Goal: Task Accomplishment & Management: Use online tool/utility

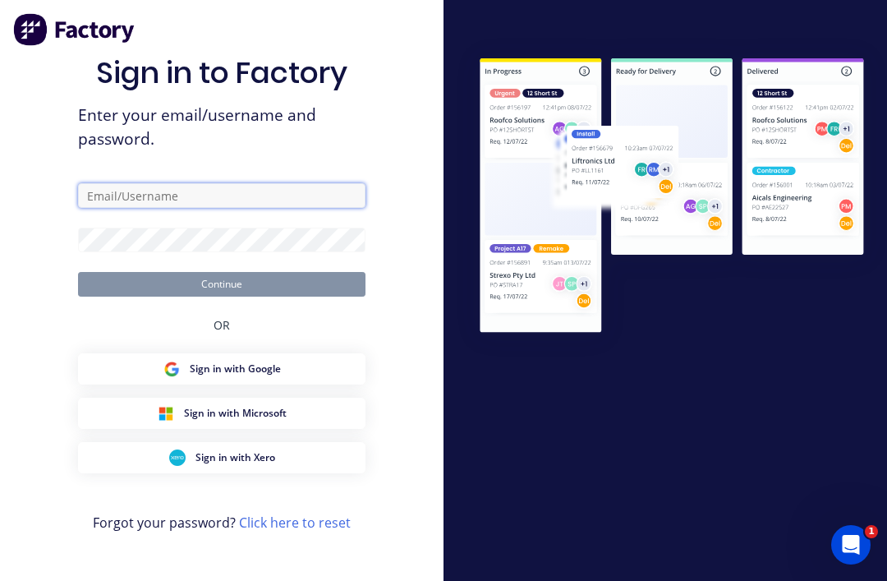
click at [135, 208] on input "text" at bounding box center [222, 195] width 288 height 25
click at [127, 208] on input "text" at bounding box center [222, 195] width 288 height 25
click at [203, 208] on input "text" at bounding box center [222, 195] width 288 height 25
click at [176, 208] on input "text" at bounding box center [222, 195] width 288 height 25
click at [113, 208] on input "text" at bounding box center [222, 195] width 288 height 25
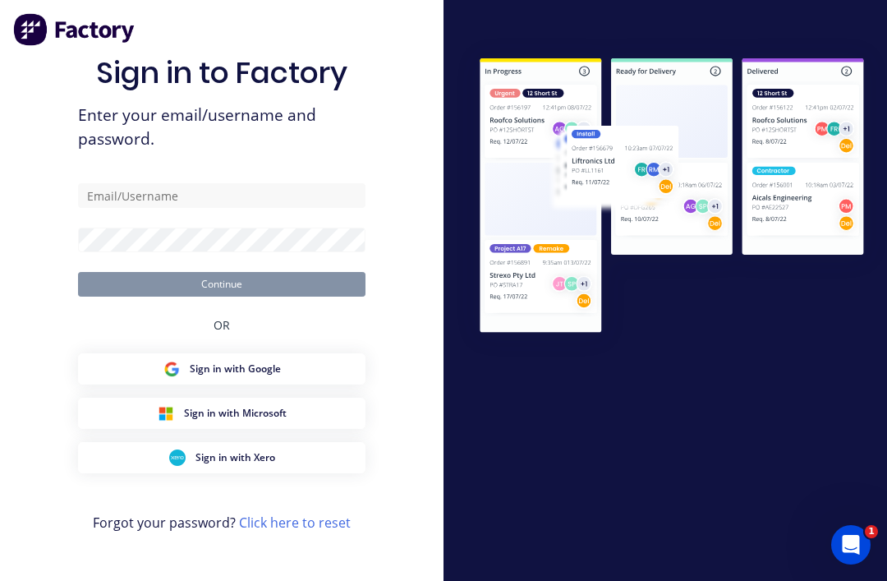
click at [269, 151] on span "Enter your email/username and password." at bounding box center [222, 128] width 288 height 48
click at [199, 208] on input "text" at bounding box center [222, 195] width 288 height 25
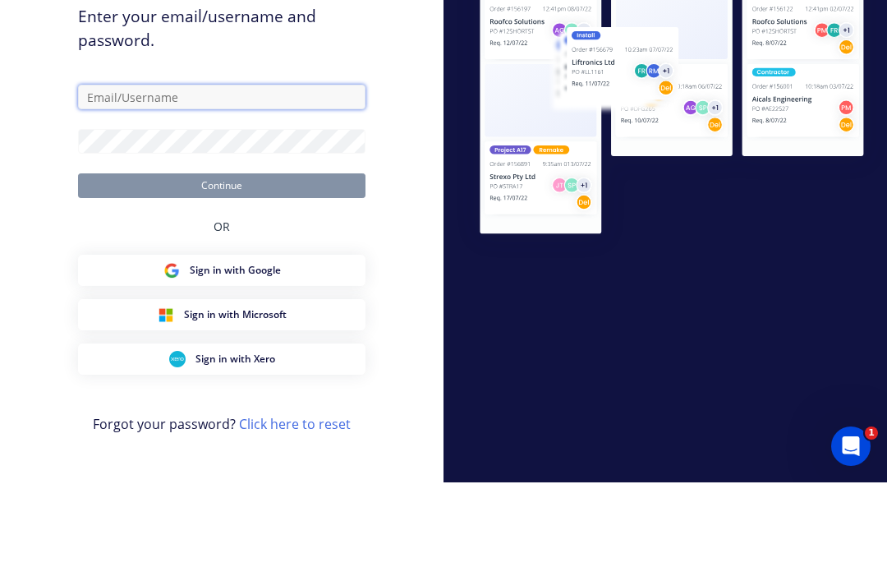
type input "Fabrication@allflags.com.au"
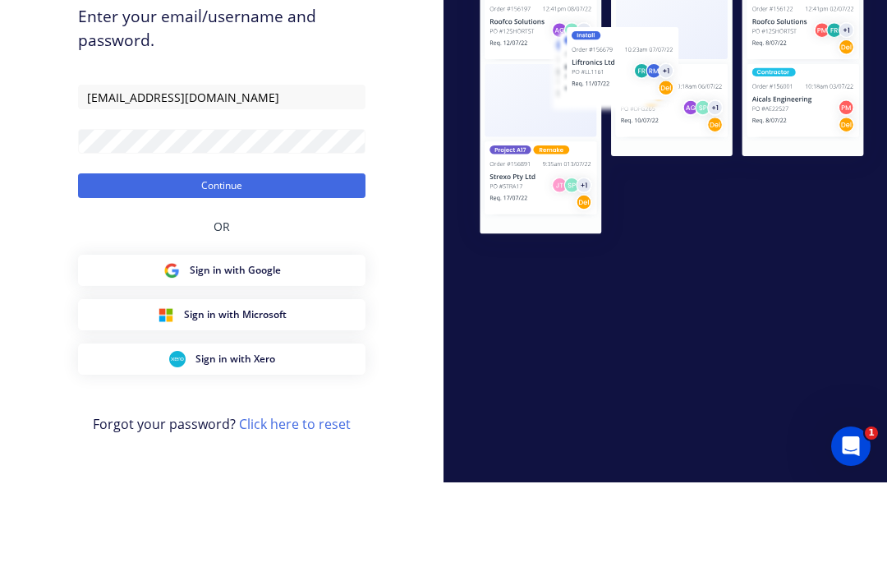
scroll to position [53, 0]
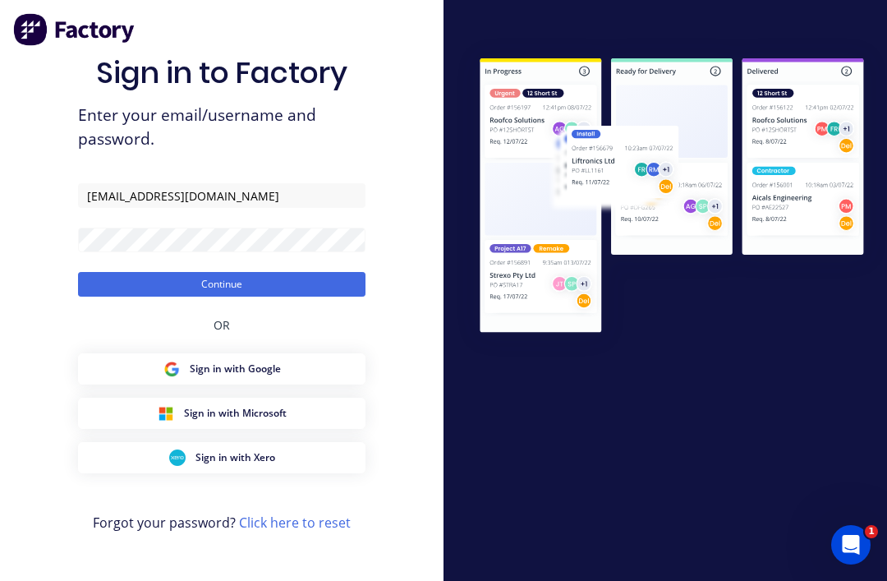
click at [249, 272] on button "Continue" at bounding box center [222, 284] width 288 height 25
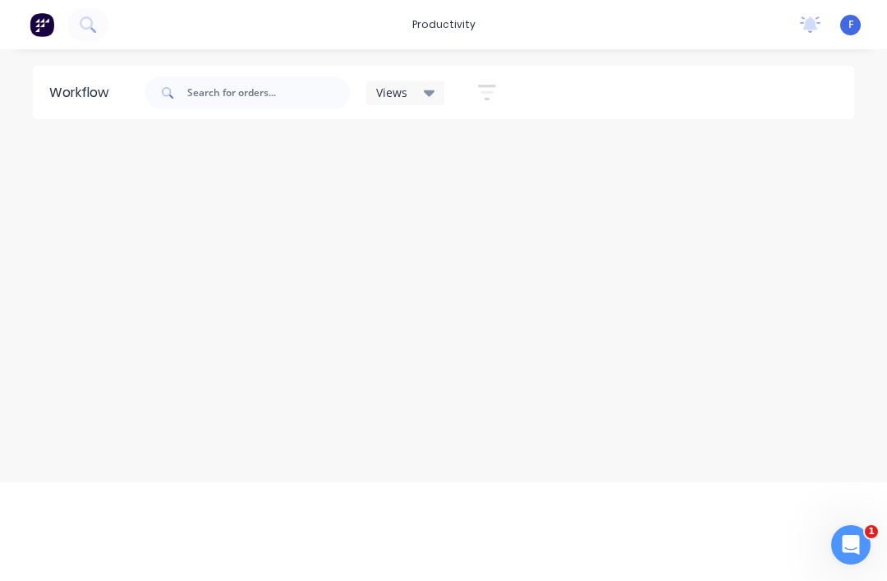
scroll to position [20, 0]
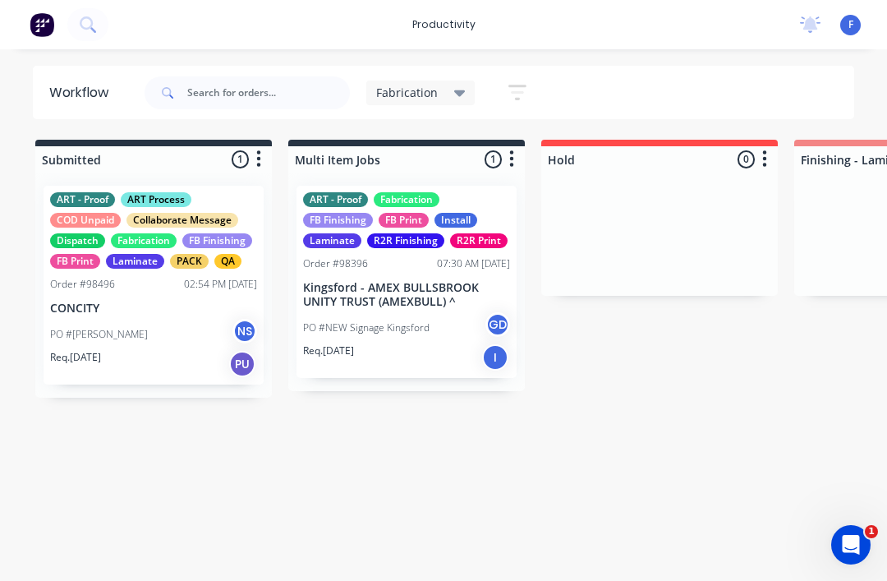
click at [152, 319] on div "PO #MASOUD NS" at bounding box center [153, 334] width 207 height 31
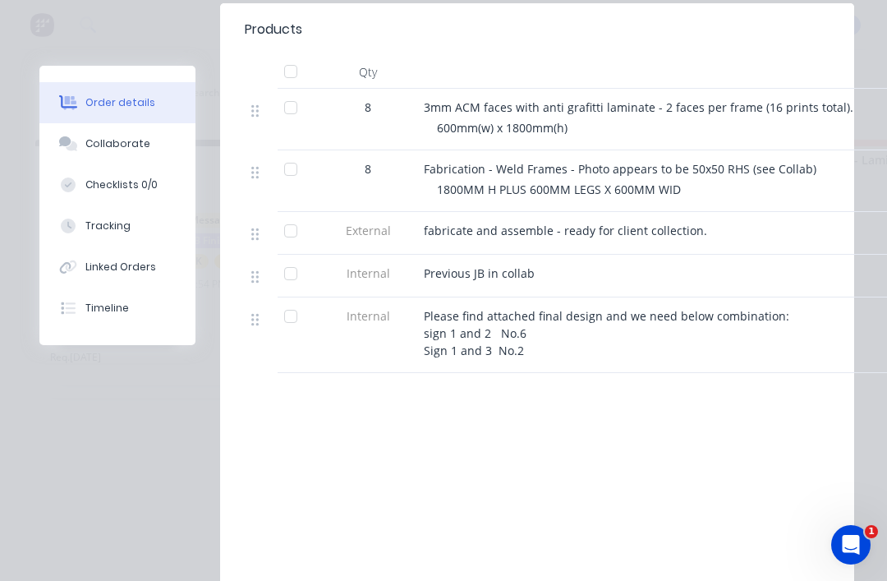
scroll to position [671, 0]
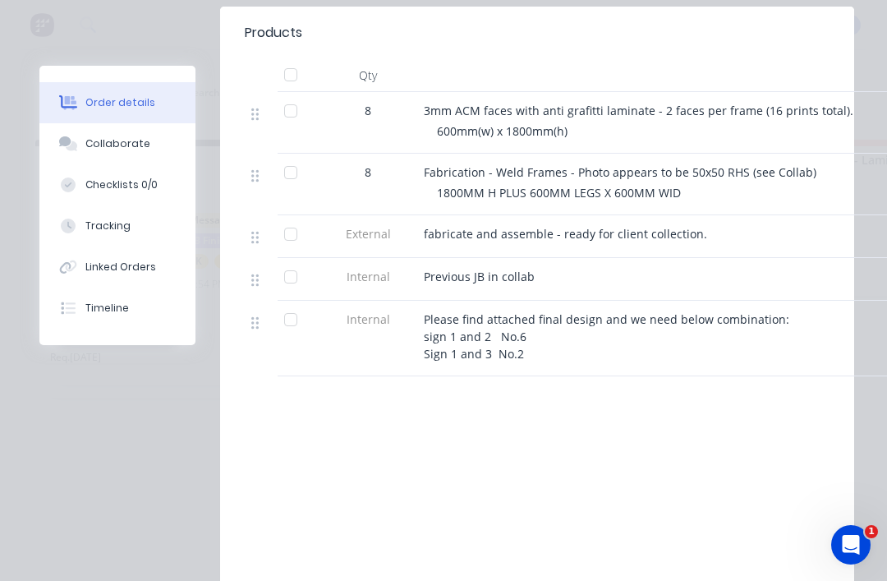
click at [112, 150] on div "Collaborate" at bounding box center [117, 143] width 65 height 15
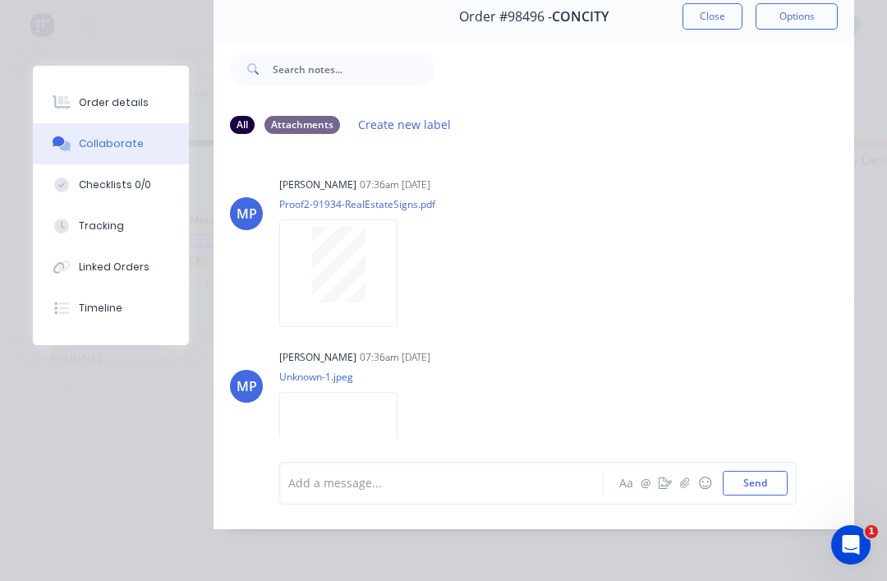
scroll to position [0, 0]
click at [343, 403] on img at bounding box center [338, 446] width 118 height 108
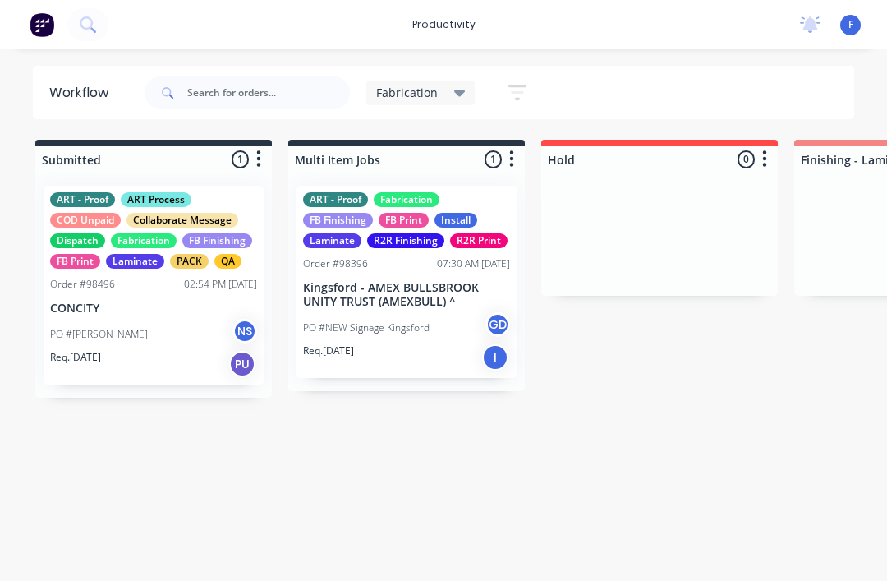
click at [198, 268] on div "PACK" at bounding box center [189, 261] width 39 height 15
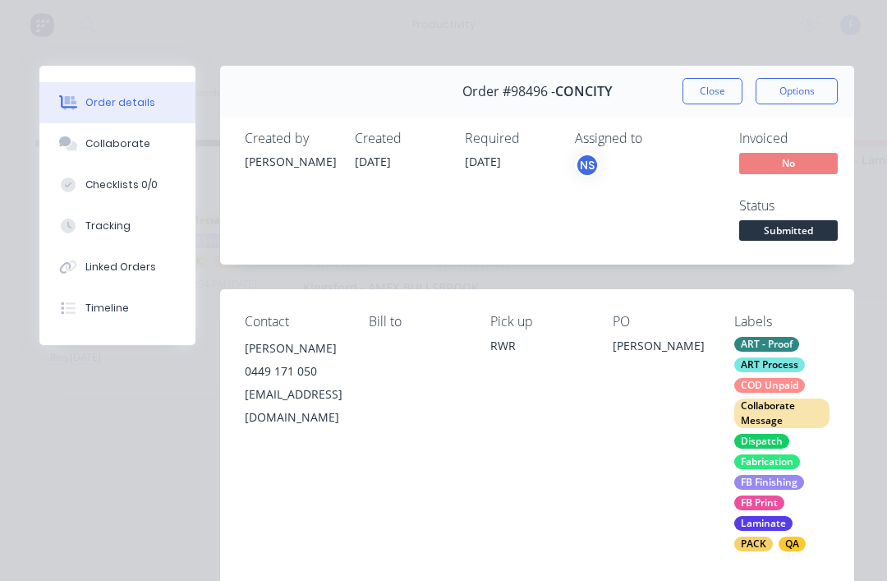
click at [109, 149] on div "Collaborate" at bounding box center [117, 143] width 65 height 15
